Goal: Task Accomplishment & Management: Use online tool/utility

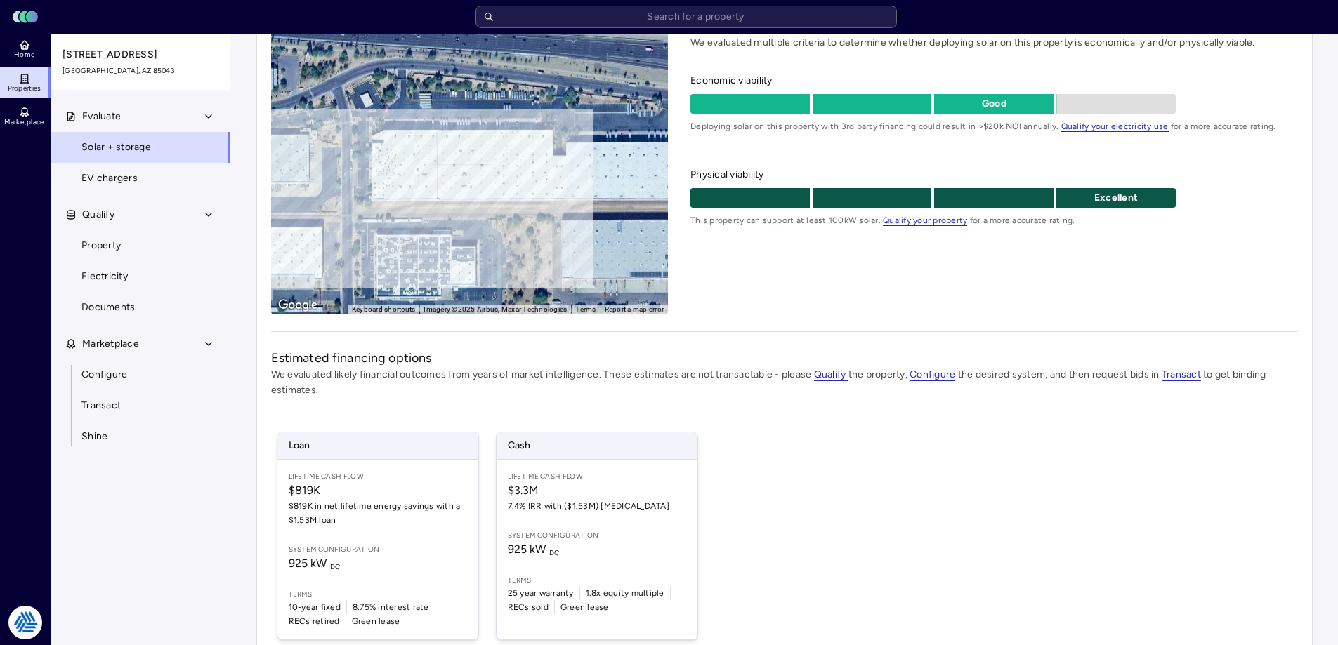
scroll to position [138, 0]
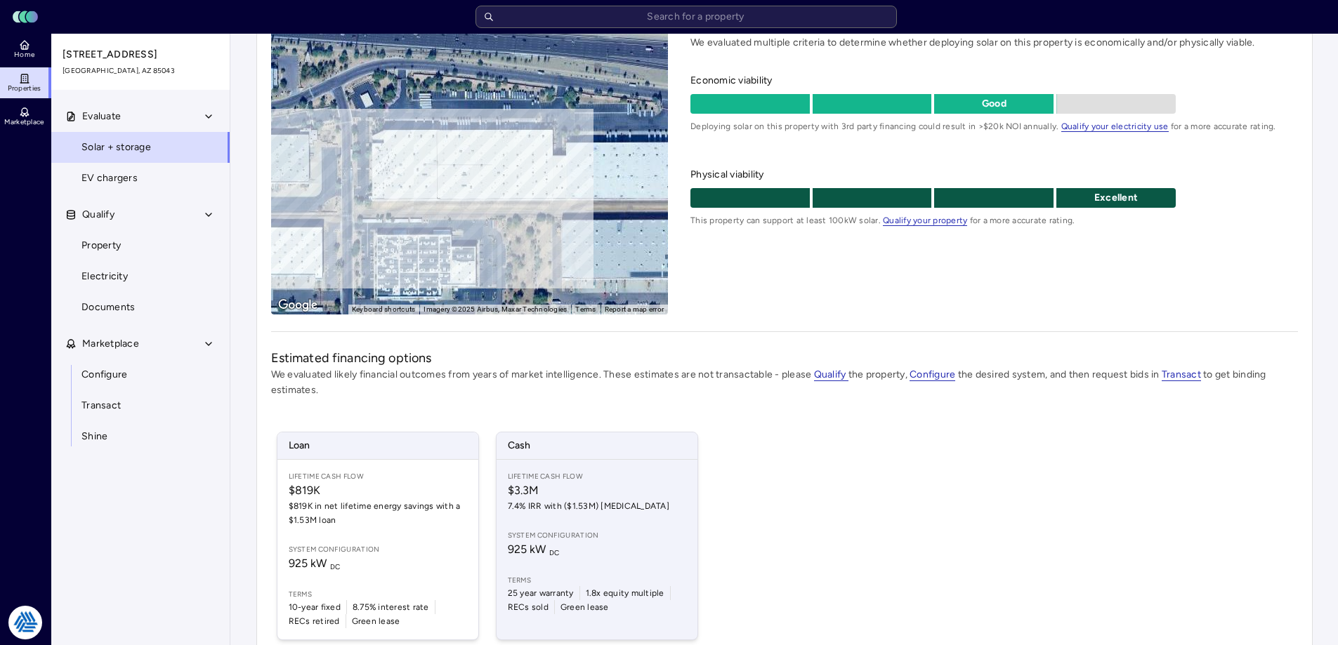
click at [647, 484] on span "$3.3M" at bounding box center [597, 490] width 178 height 17
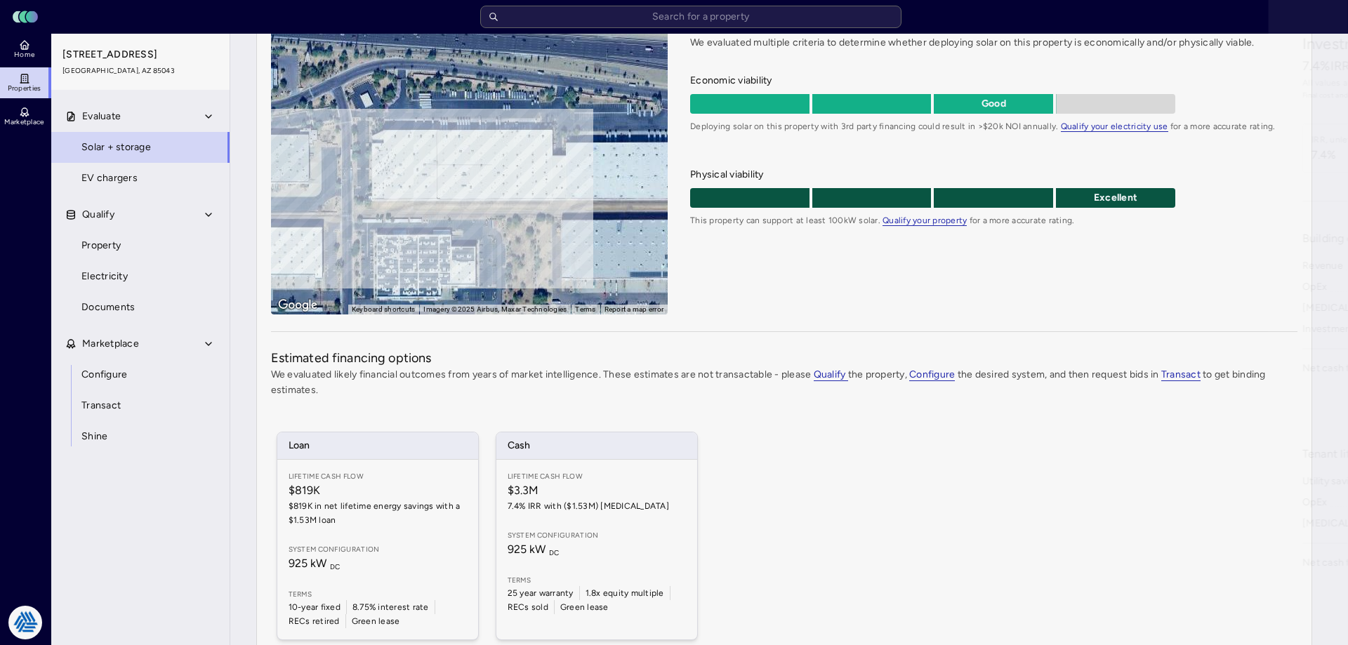
click at [70, 319] on div at bounding box center [674, 322] width 1348 height 645
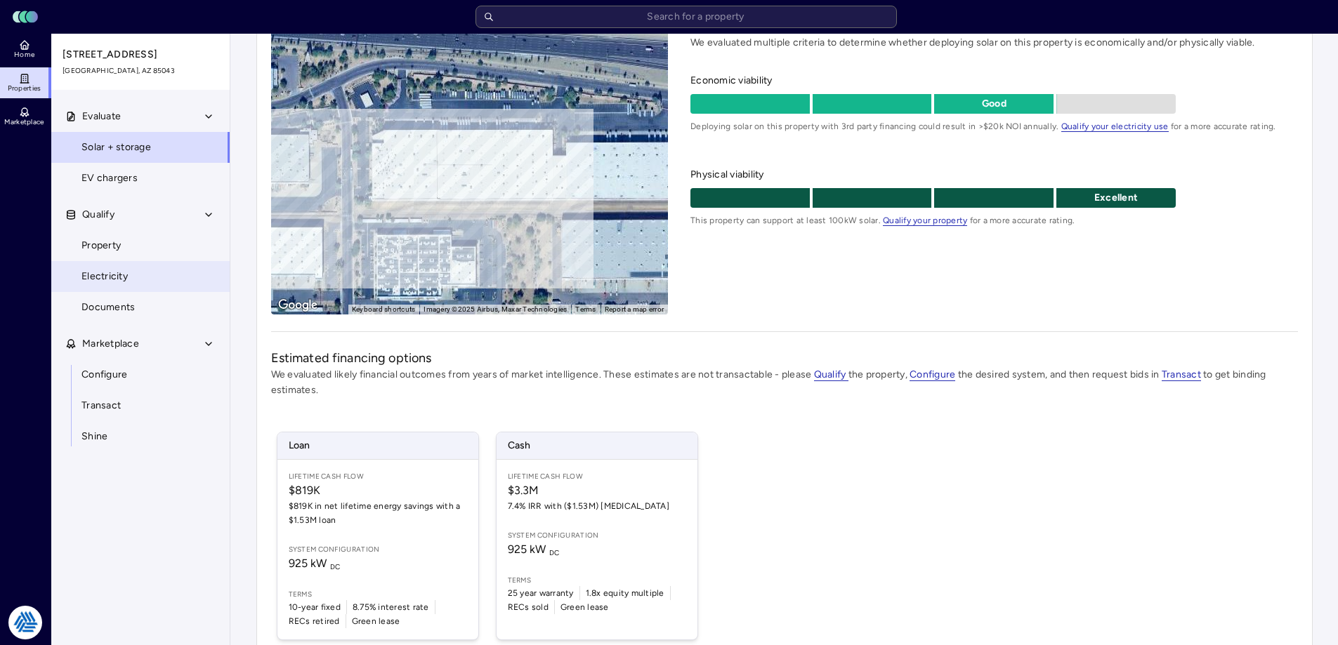
click at [110, 270] on span "Electricity" at bounding box center [104, 276] width 46 height 15
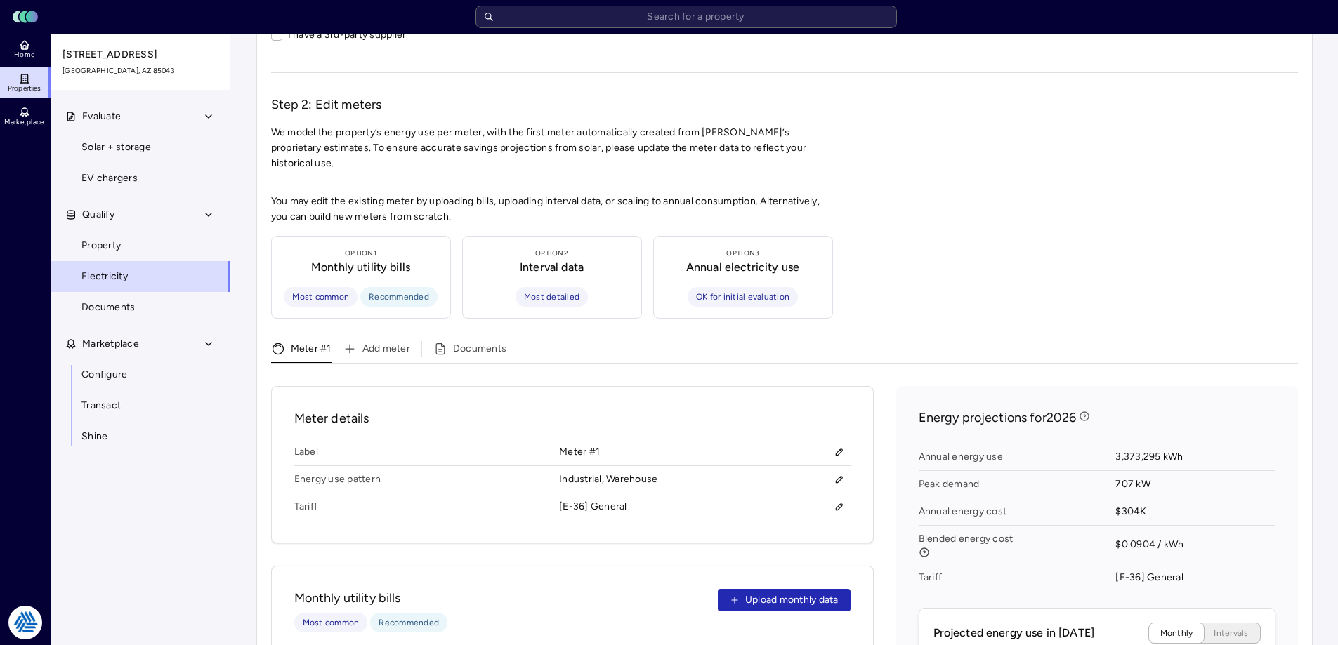
scroll to position [281, 0]
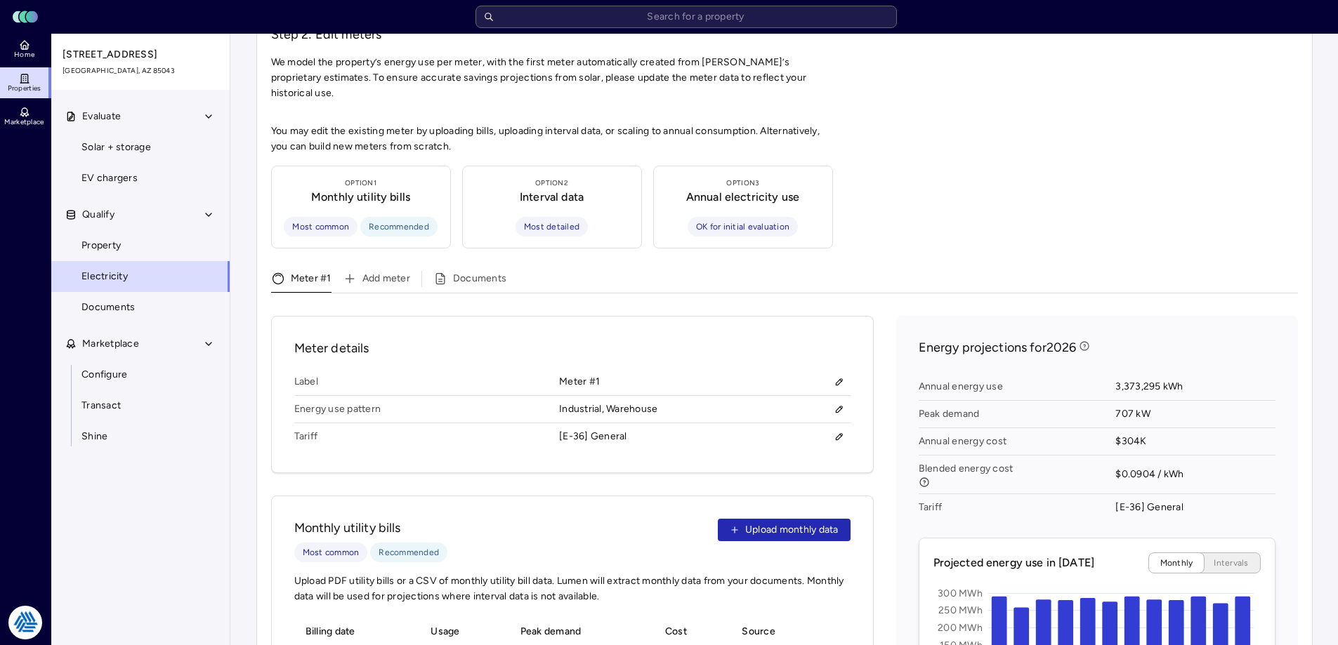
click at [915, 185] on div "You may edit the existing meter by uploading bills, uploading interval data, or…" at bounding box center [784, 611] width 1027 height 974
drag, startPoint x: 1043, startPoint y: 143, endPoint x: 1050, endPoint y: 138, distance: 9.0
click at [1044, 143] on div "You may edit the existing meter by uploading bills, uploading interval data, or…" at bounding box center [784, 611] width 1027 height 974
click at [240, 425] on div "Your estimates have been updated Electricity Step 1: Confirm utility details Ut…" at bounding box center [783, 438] width 1107 height 1371
click at [716, 271] on div "Add meter Documents" at bounding box center [814, 282] width 966 height 22
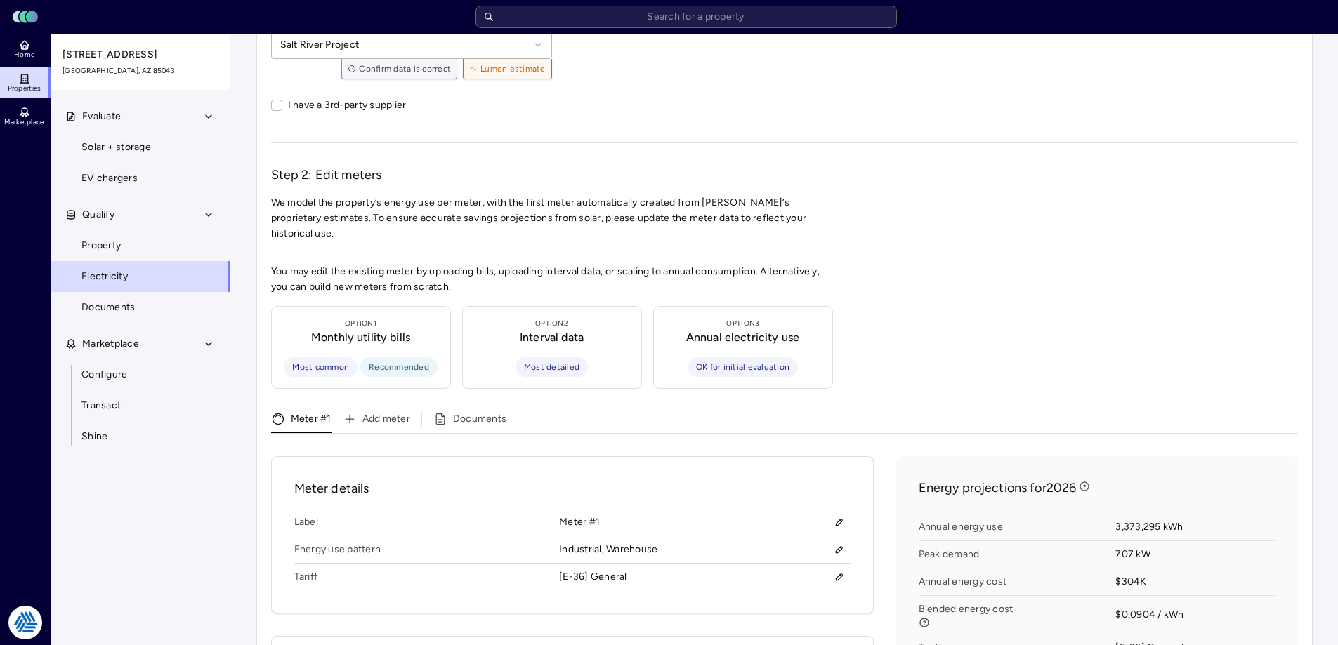
scroll to position [0, 0]
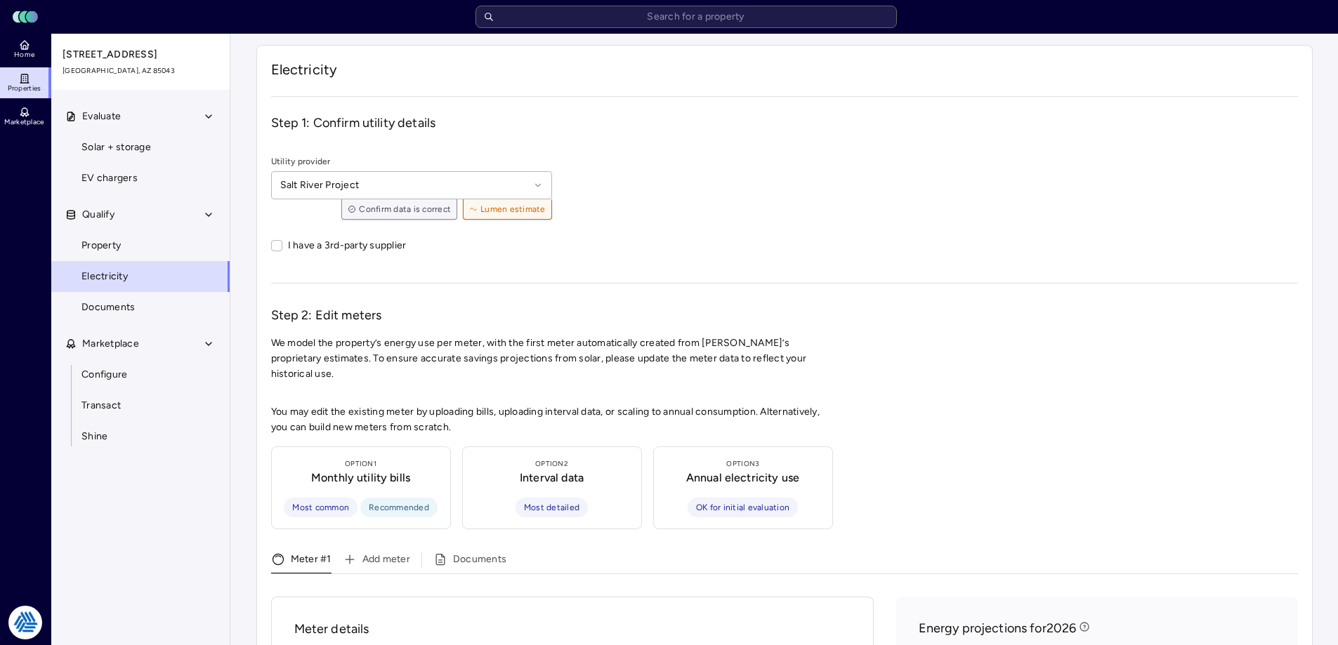
drag, startPoint x: 972, startPoint y: 326, endPoint x: 956, endPoint y: 289, distance: 40.3
